Goal: Find specific page/section: Find specific page/section

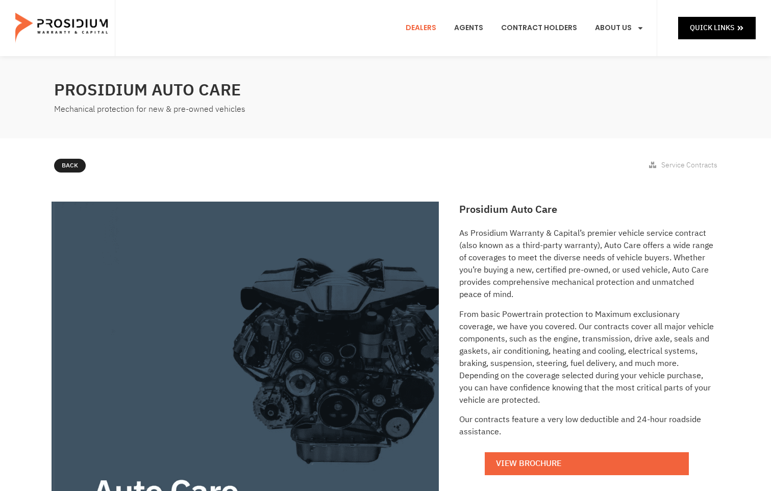
click at [414, 27] on link "Dealers" at bounding box center [421, 28] width 46 height 38
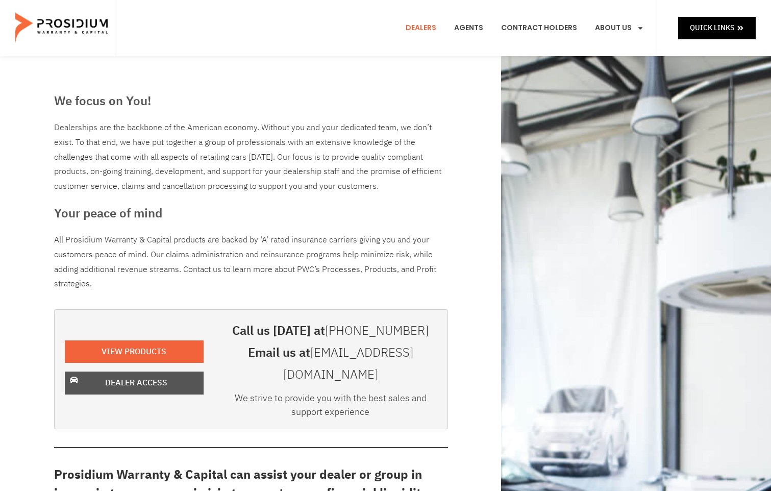
click at [118, 375] on span "Dealer Access" at bounding box center [136, 382] width 62 height 15
